Goal: Task Accomplishment & Management: Use online tool/utility

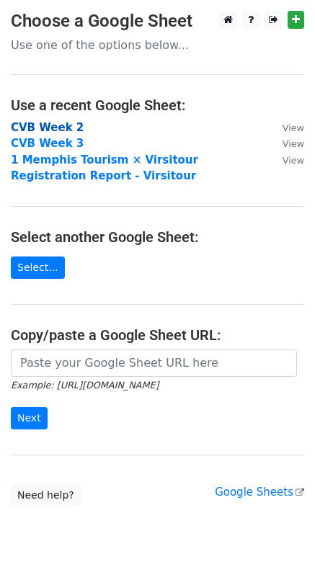
click at [66, 128] on strong "CVB Week 2" at bounding box center [47, 127] width 73 height 13
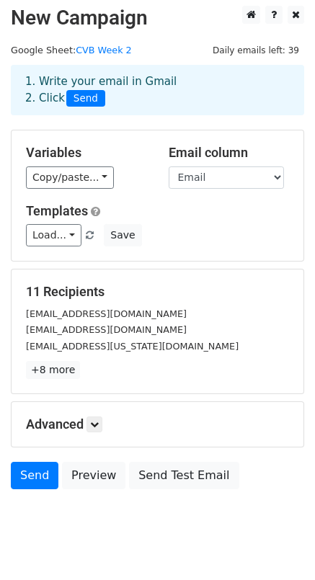
scroll to position [18, 0]
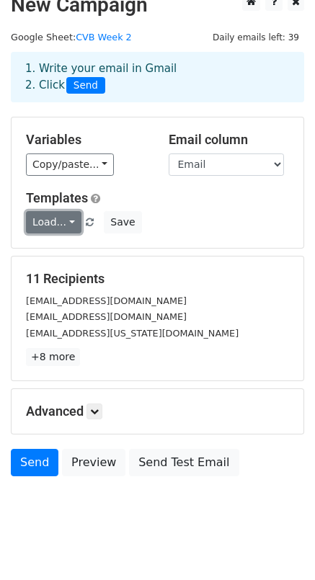
click at [73, 224] on link "Load..." at bounding box center [53, 222] width 55 height 22
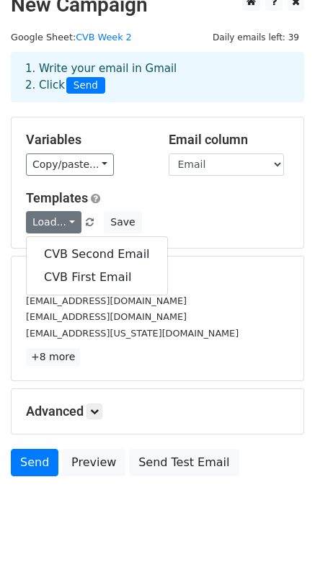
drag, startPoint x: 211, startPoint y: 228, endPoint x: 104, endPoint y: 209, distance: 109.0
click at [211, 228] on div "Load... CVB Second Email CVB First Email Save" at bounding box center [157, 222] width 285 height 22
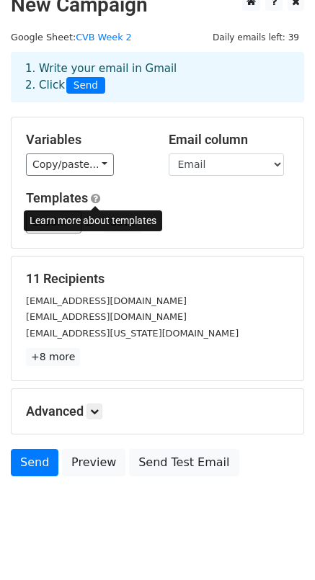
click at [97, 200] on span at bounding box center [95, 198] width 9 height 11
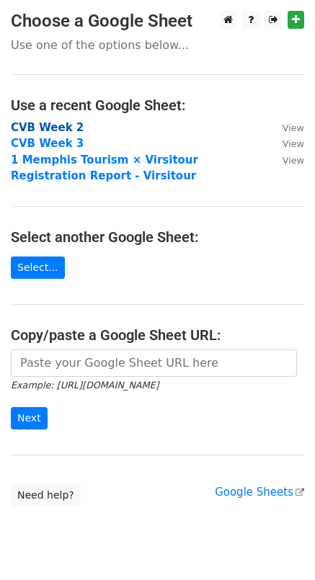
click at [58, 129] on strong "CVB Week 2" at bounding box center [47, 127] width 73 height 13
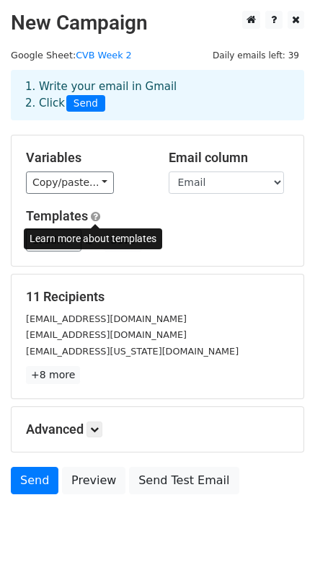
click at [96, 218] on span at bounding box center [95, 216] width 9 height 11
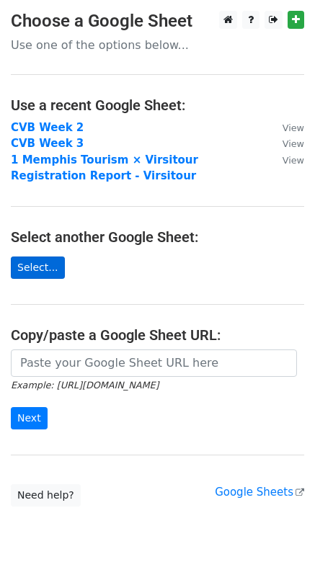
click at [43, 266] on link "Select..." at bounding box center [38, 268] width 54 height 22
click at [42, 269] on link "Select..." at bounding box center [38, 268] width 54 height 22
